Goal: Check status: Check status

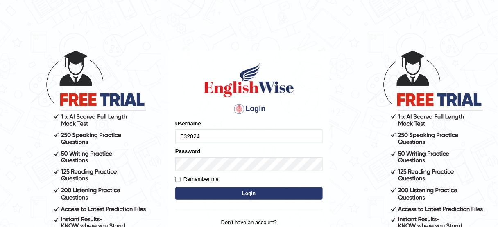
click at [258, 138] on input "532024" at bounding box center [248, 137] width 147 height 14
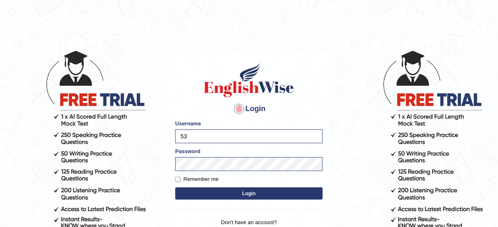
type input "5"
type input "vathanavan"
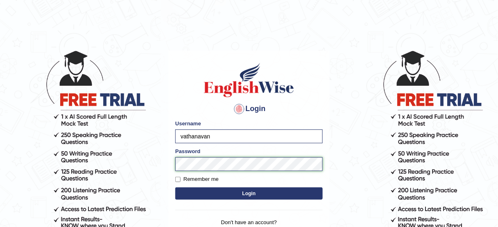
click at [175, 188] on button "Login" at bounding box center [248, 194] width 147 height 12
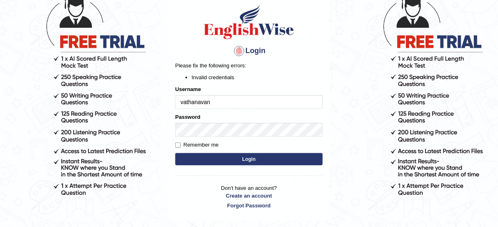
scroll to position [97, 0]
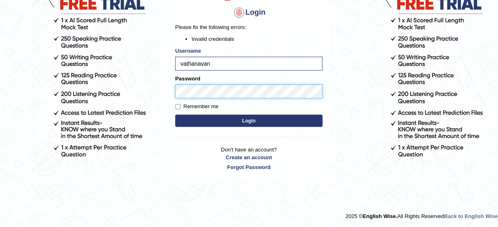
click at [175, 115] on button "Login" at bounding box center [248, 121] width 147 height 12
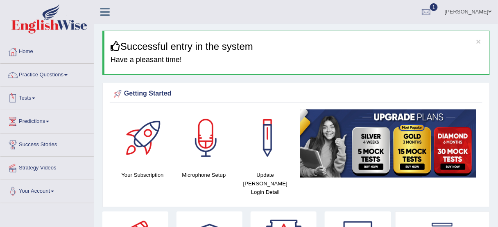
click at [25, 93] on link "Tests" at bounding box center [46, 97] width 93 height 20
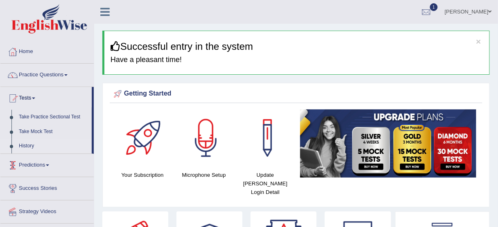
click at [29, 148] on link "History" at bounding box center [53, 146] width 77 height 15
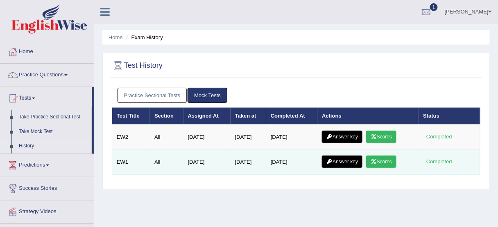
click at [390, 164] on link "Scores" at bounding box center [381, 162] width 30 height 12
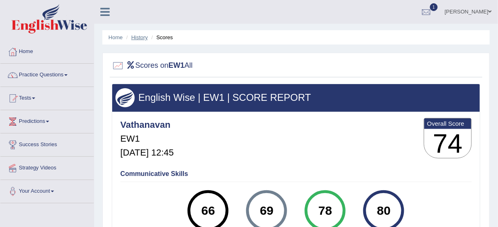
click at [141, 36] on link "History" at bounding box center [139, 37] width 16 height 6
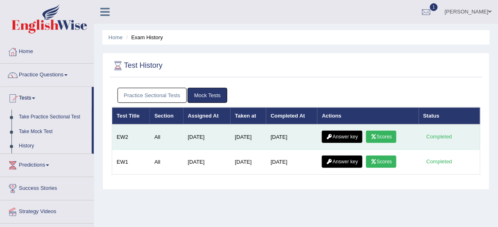
click at [390, 136] on link "Scores" at bounding box center [381, 137] width 30 height 12
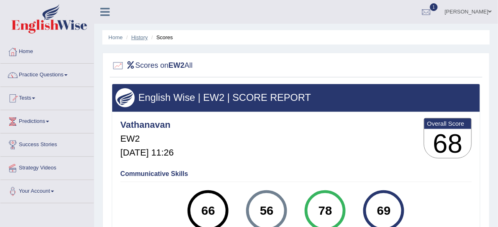
click at [142, 40] on link "History" at bounding box center [139, 37] width 16 height 6
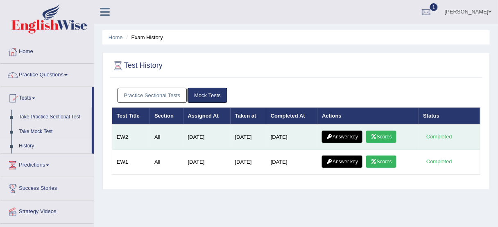
click at [342, 139] on link "Answer key" at bounding box center [342, 137] width 41 height 12
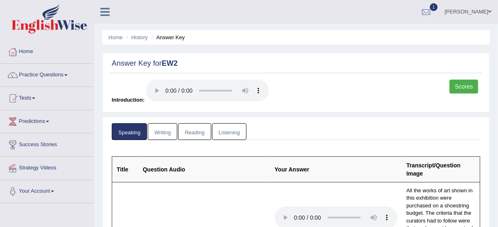
click at [225, 133] on link "Listening" at bounding box center [229, 132] width 34 height 17
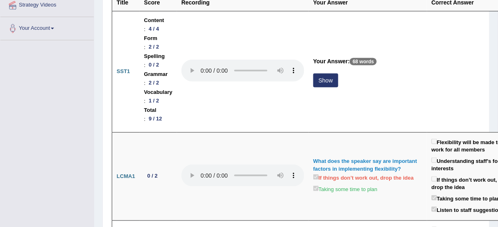
scroll to position [160, 0]
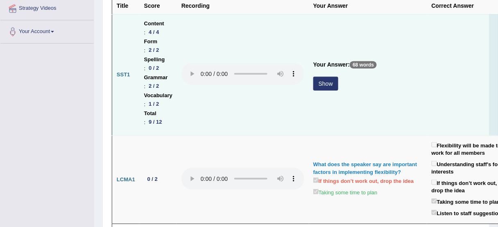
click at [321, 81] on button "Show" at bounding box center [325, 84] width 25 height 14
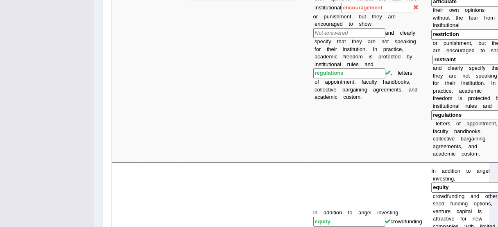
scroll to position [0, 0]
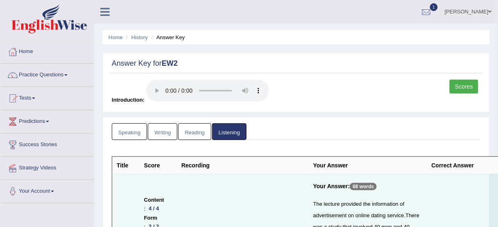
click at [194, 131] on link "Reading" at bounding box center [194, 132] width 33 height 17
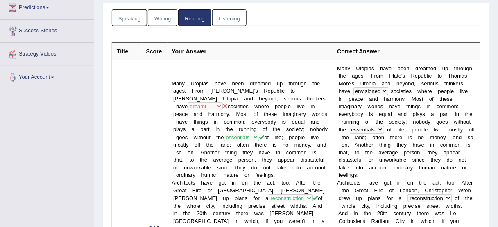
scroll to position [93, 0]
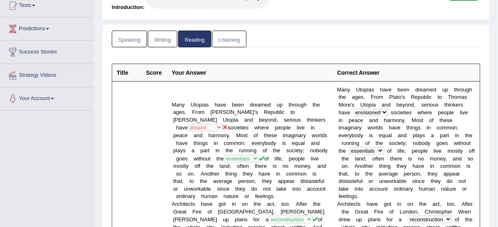
click at [178, 31] on link "Reading" at bounding box center [194, 39] width 33 height 17
